Goal: Information Seeking & Learning: Learn about a topic

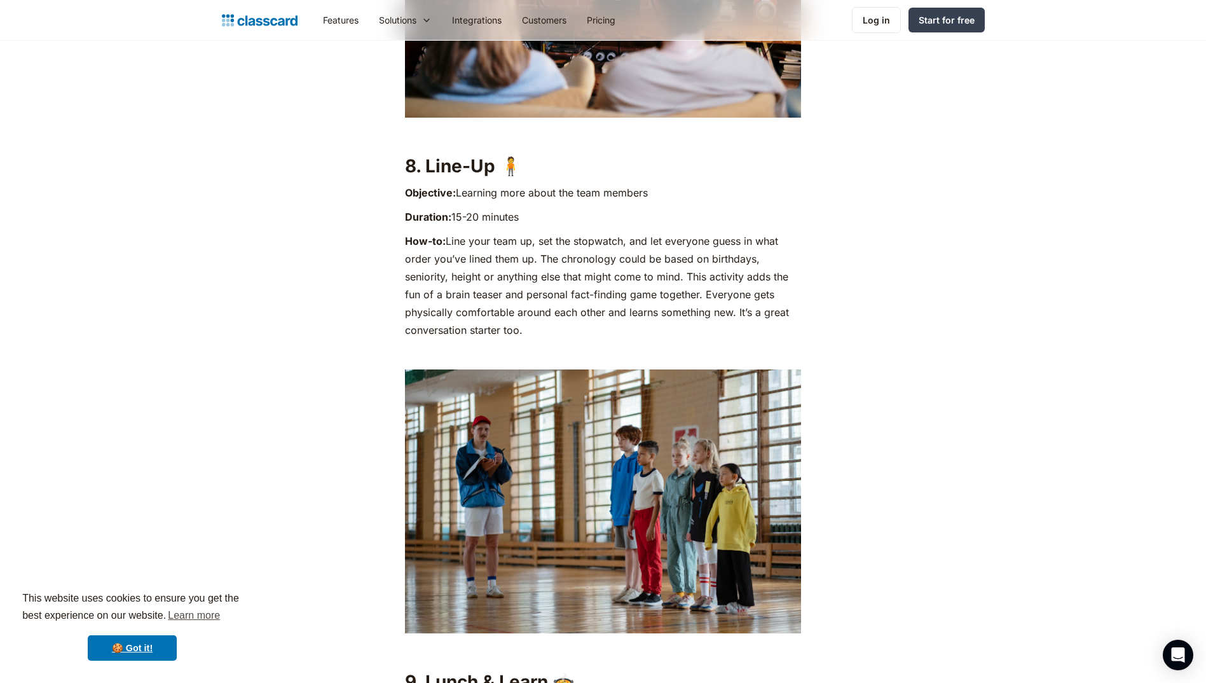
scroll to position [5086, 0]
click at [563, 235] on p "How-to: Line your team up, set the stopwatch, and let everyone guess in what or…" at bounding box center [603, 286] width 396 height 107
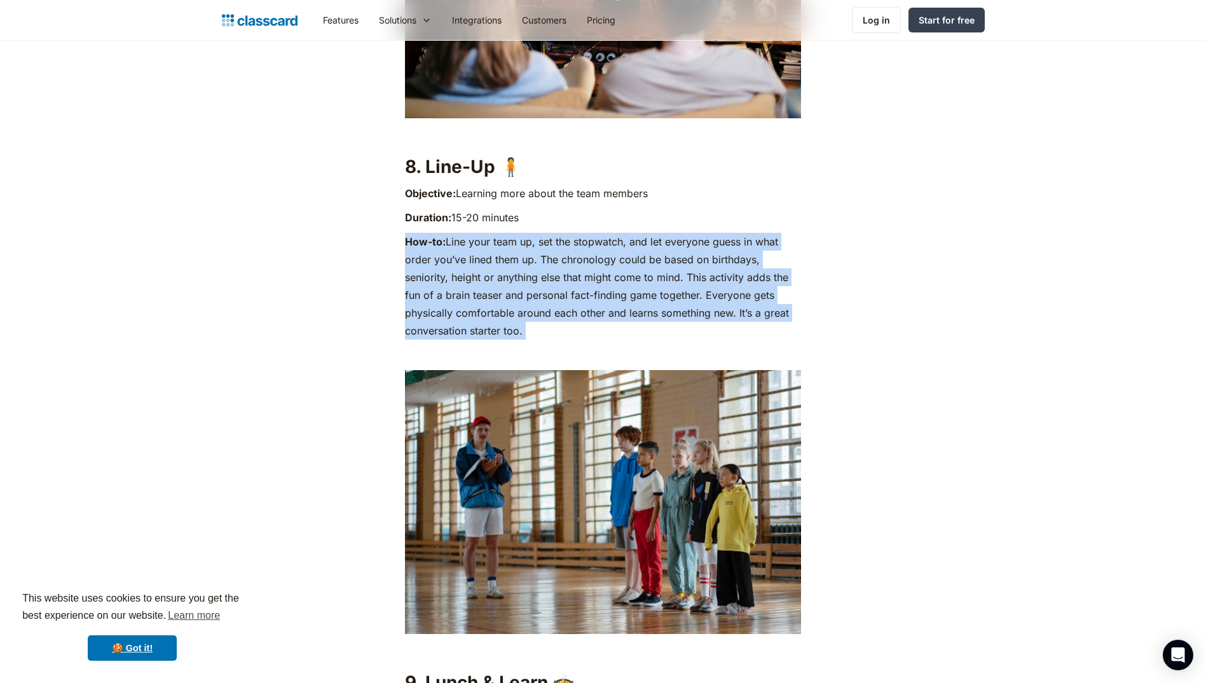
click at [563, 236] on p "How-to: Line your team up, set the stopwatch, and let everyone guess in what or…" at bounding box center [603, 286] width 396 height 107
drag, startPoint x: 563, startPoint y: 236, endPoint x: 589, endPoint y: 275, distance: 47.1
click at [589, 275] on p "How-to: Line your team up, set the stopwatch, and let everyone guess in what or…" at bounding box center [603, 286] width 396 height 107
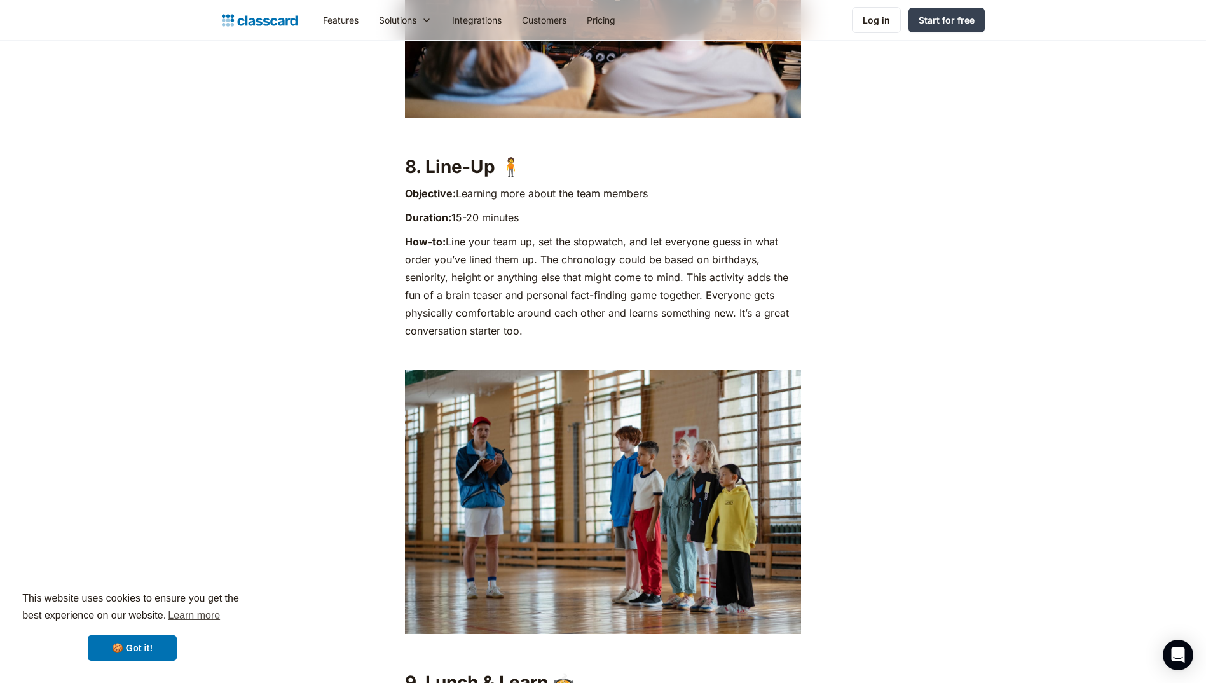
click at [718, 294] on p "How-to: Line your team up, set the stopwatch, and let everyone guess in what or…" at bounding box center [603, 286] width 396 height 107
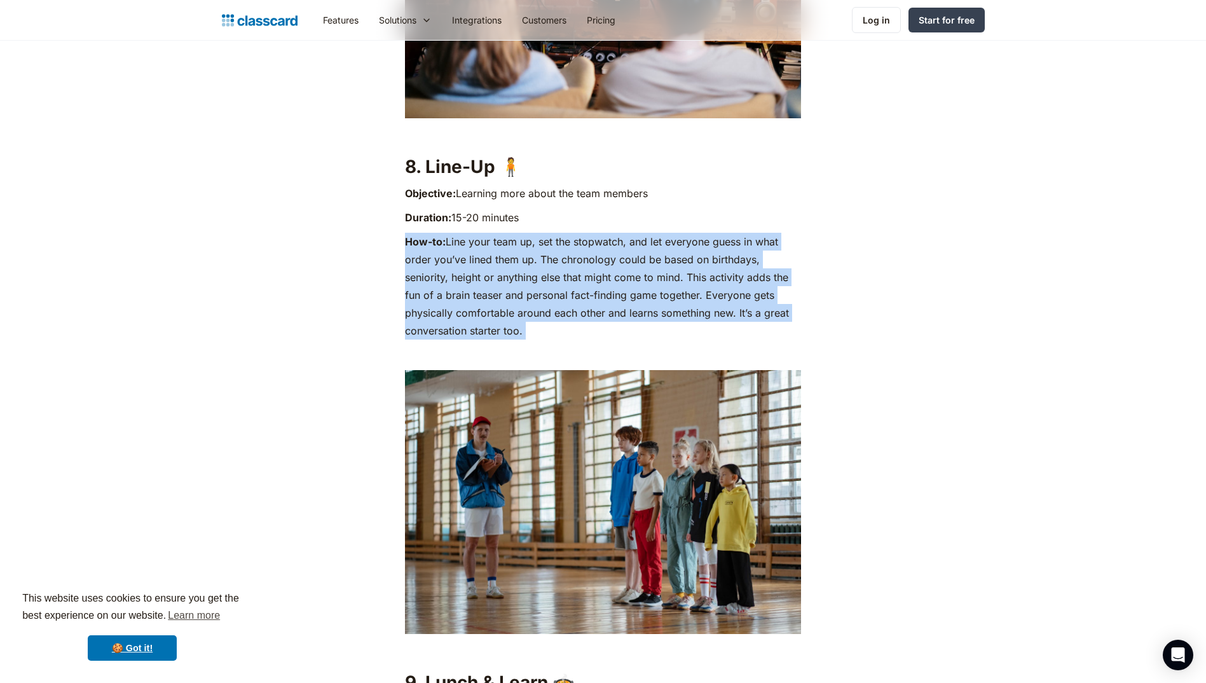
click at [718, 294] on p "How-to: Line your team up, set the stopwatch, and let everyone guess in what or…" at bounding box center [603, 286] width 396 height 107
drag, startPoint x: 718, startPoint y: 294, endPoint x: 731, endPoint y: 296, distance: 12.8
click at [731, 296] on p "How-to: Line your team up, set the stopwatch, and let everyone guess in what or…" at bounding box center [603, 286] width 396 height 107
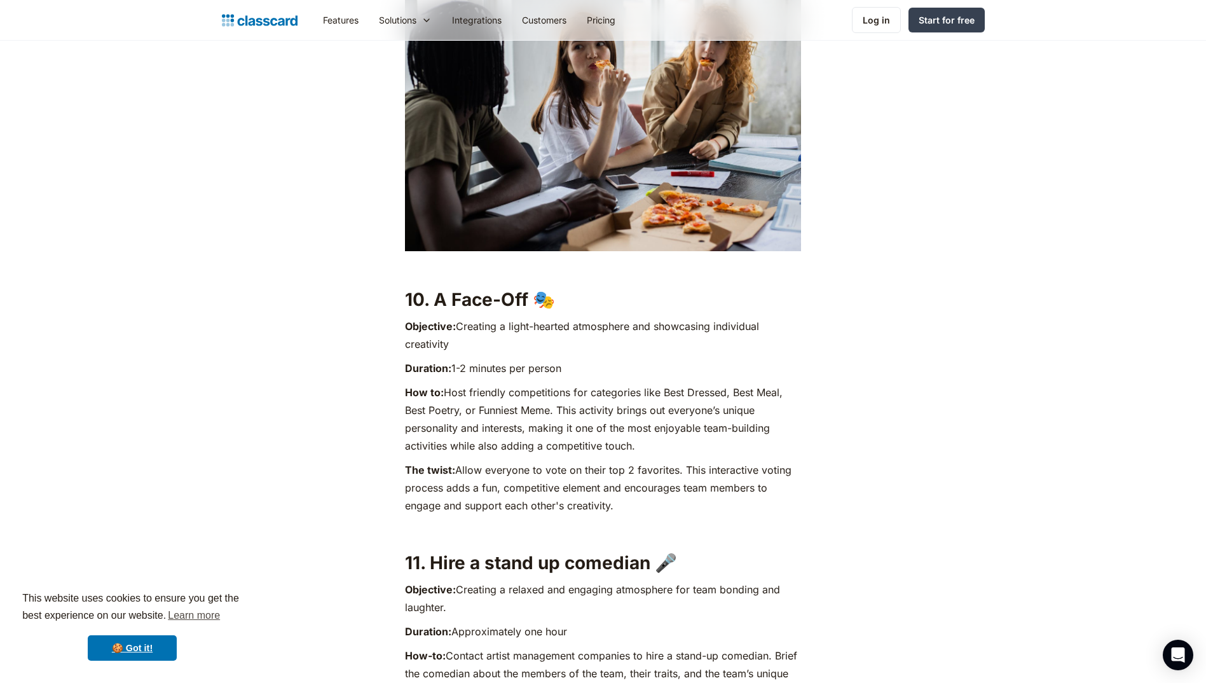
scroll to position [6230, 0]
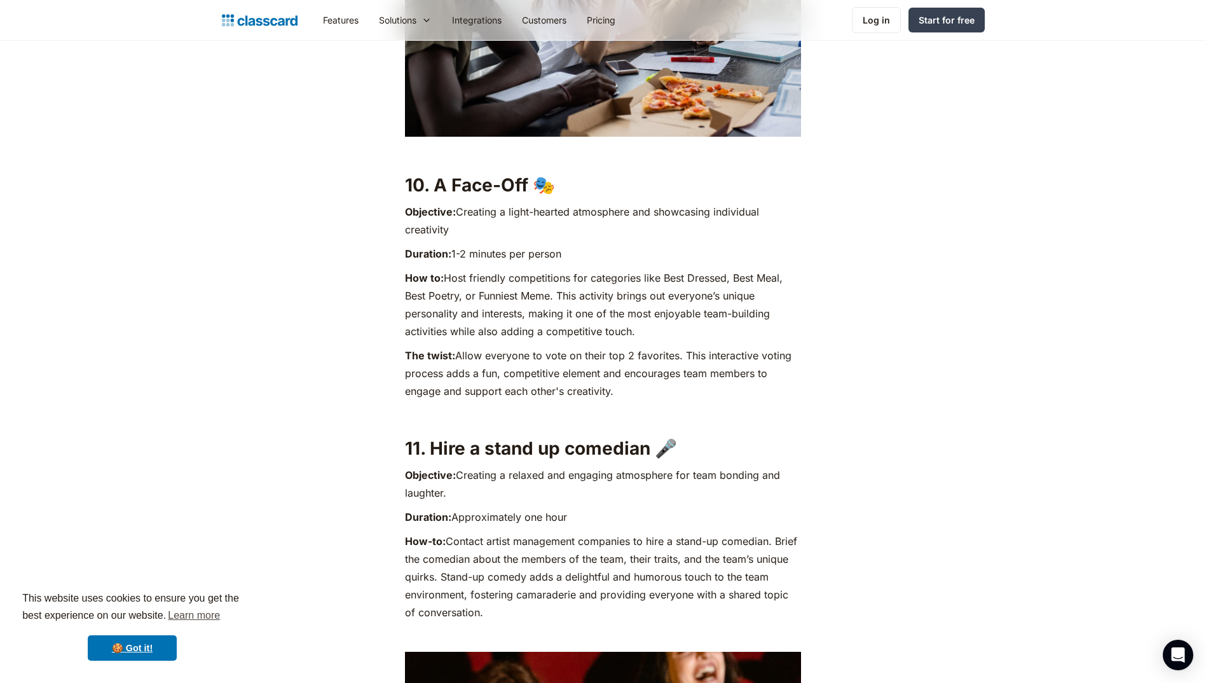
click at [576, 248] on p "Duration: 1-2 minutes per person" at bounding box center [603, 254] width 396 height 18
drag, startPoint x: 662, startPoint y: 313, endPoint x: 545, endPoint y: 307, distance: 117.1
click at [545, 307] on p "How to: Host friendly competitions for categories like Best Dressed, Best Meal,…" at bounding box center [603, 304] width 396 height 71
click at [545, 308] on p "How to: Host friendly competitions for categories like Best Dressed, Best Meal,…" at bounding box center [603, 304] width 396 height 71
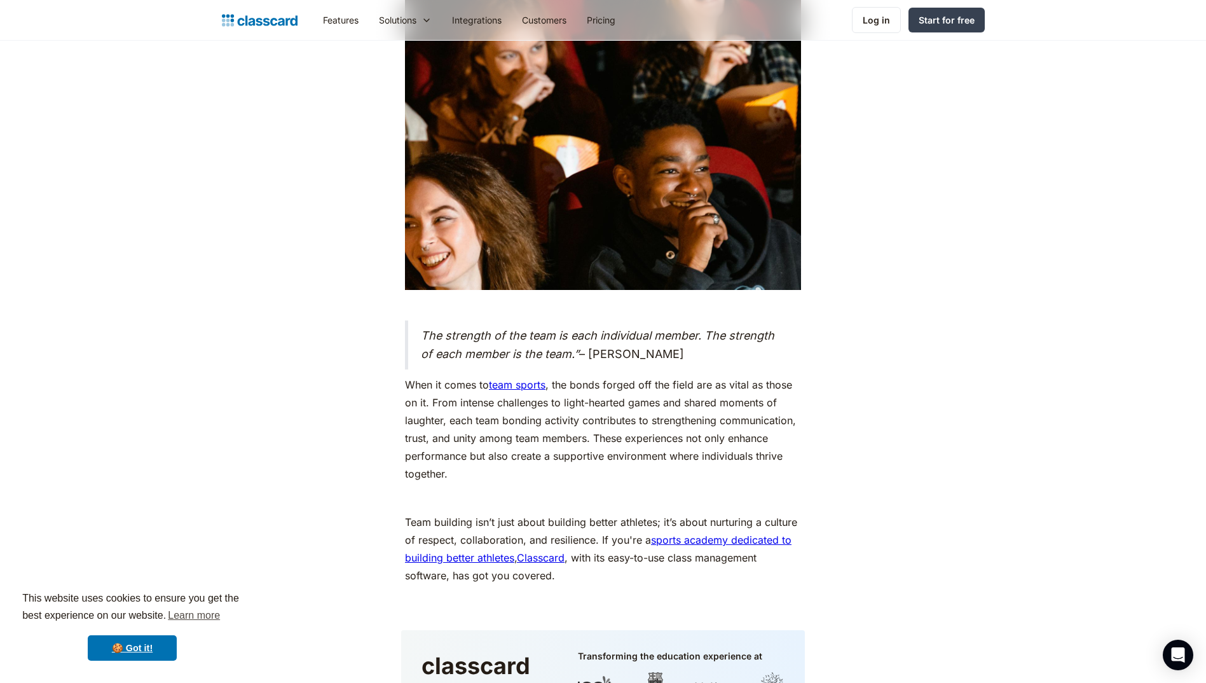
scroll to position [6993, 0]
